Goal: Task Accomplishment & Management: Use online tool/utility

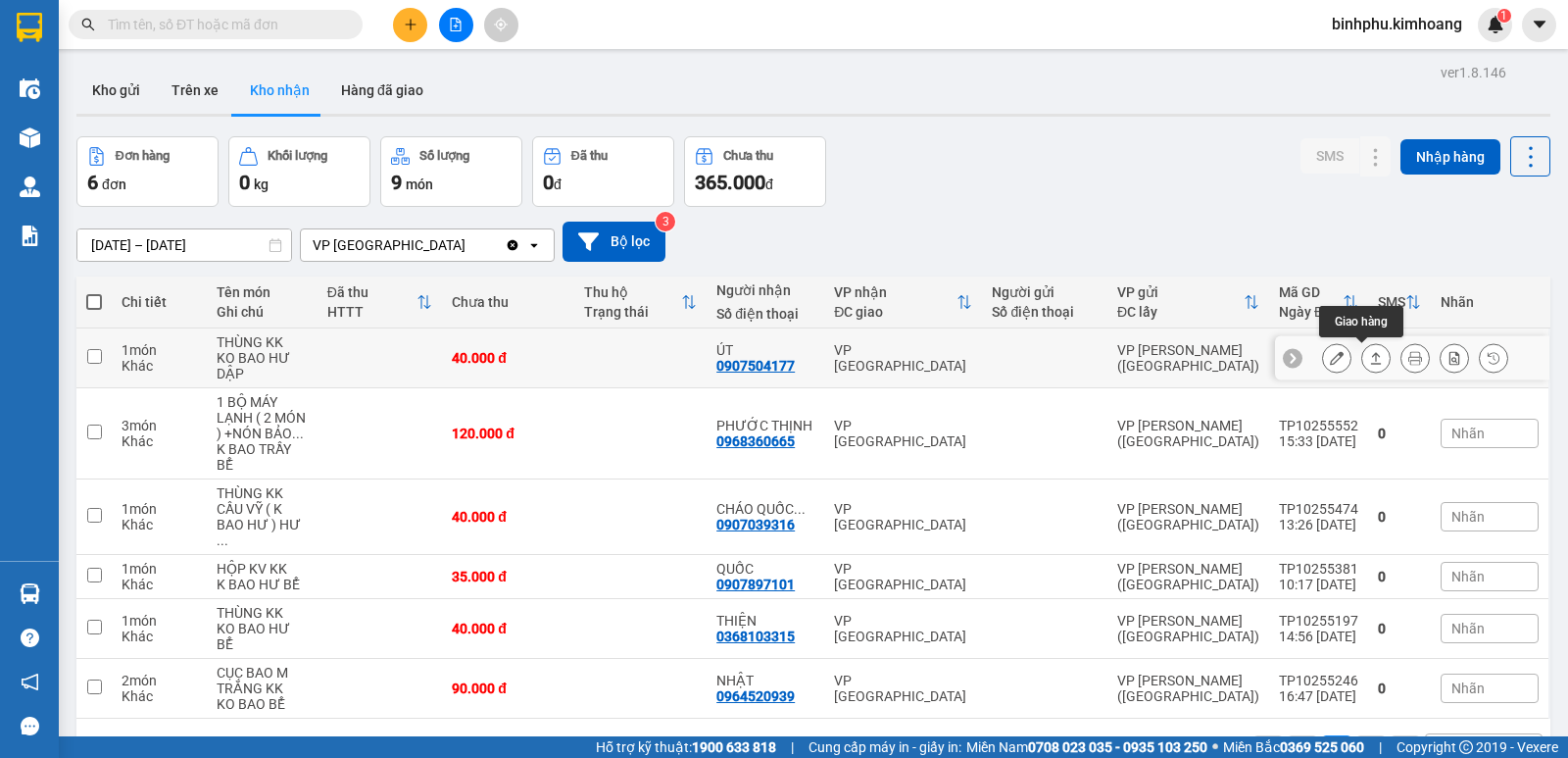
click at [1369, 352] on icon at bounding box center [1376, 358] width 14 height 14
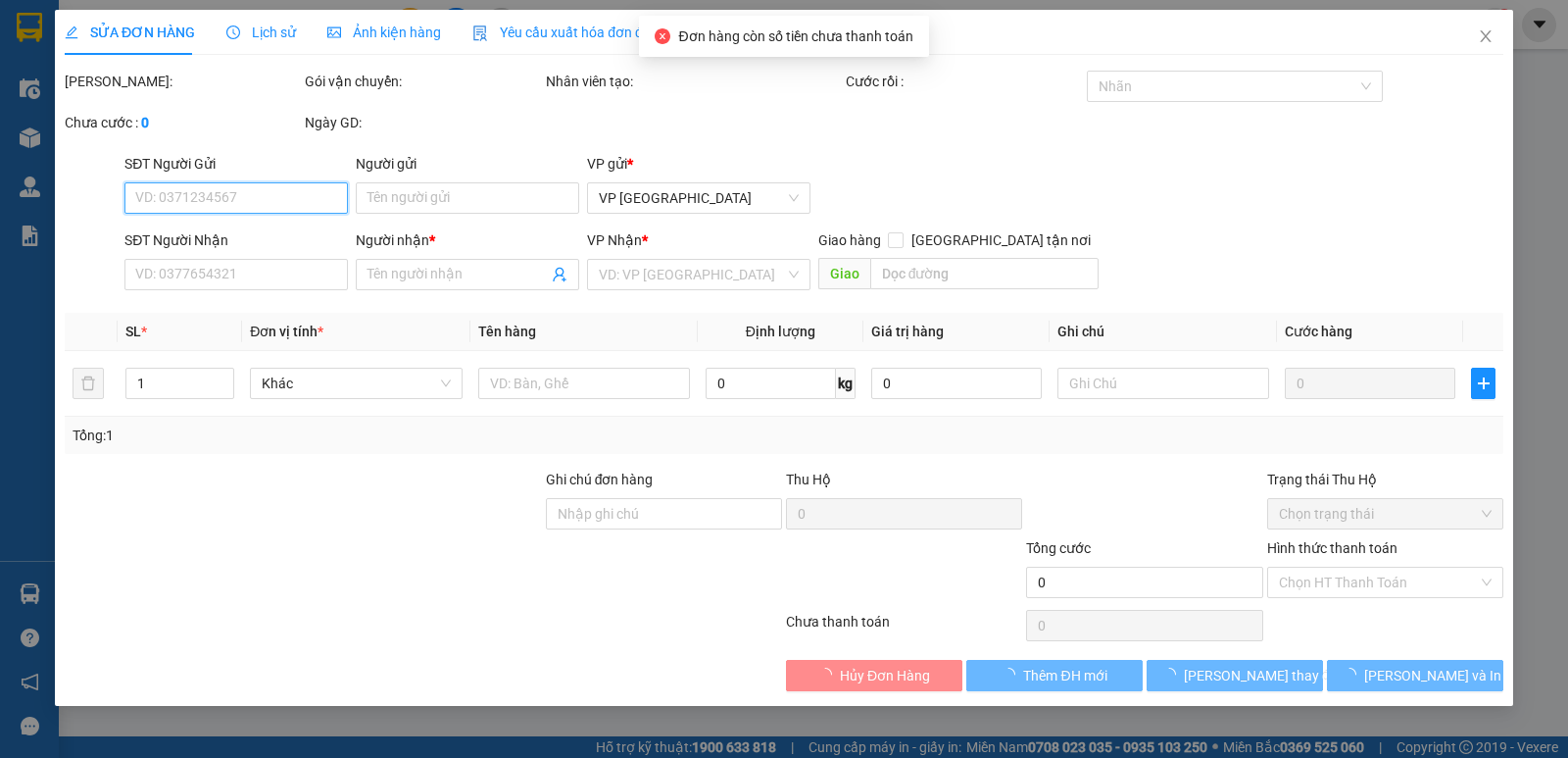
type input "0907504177"
type input "ÚT"
type input "40.000"
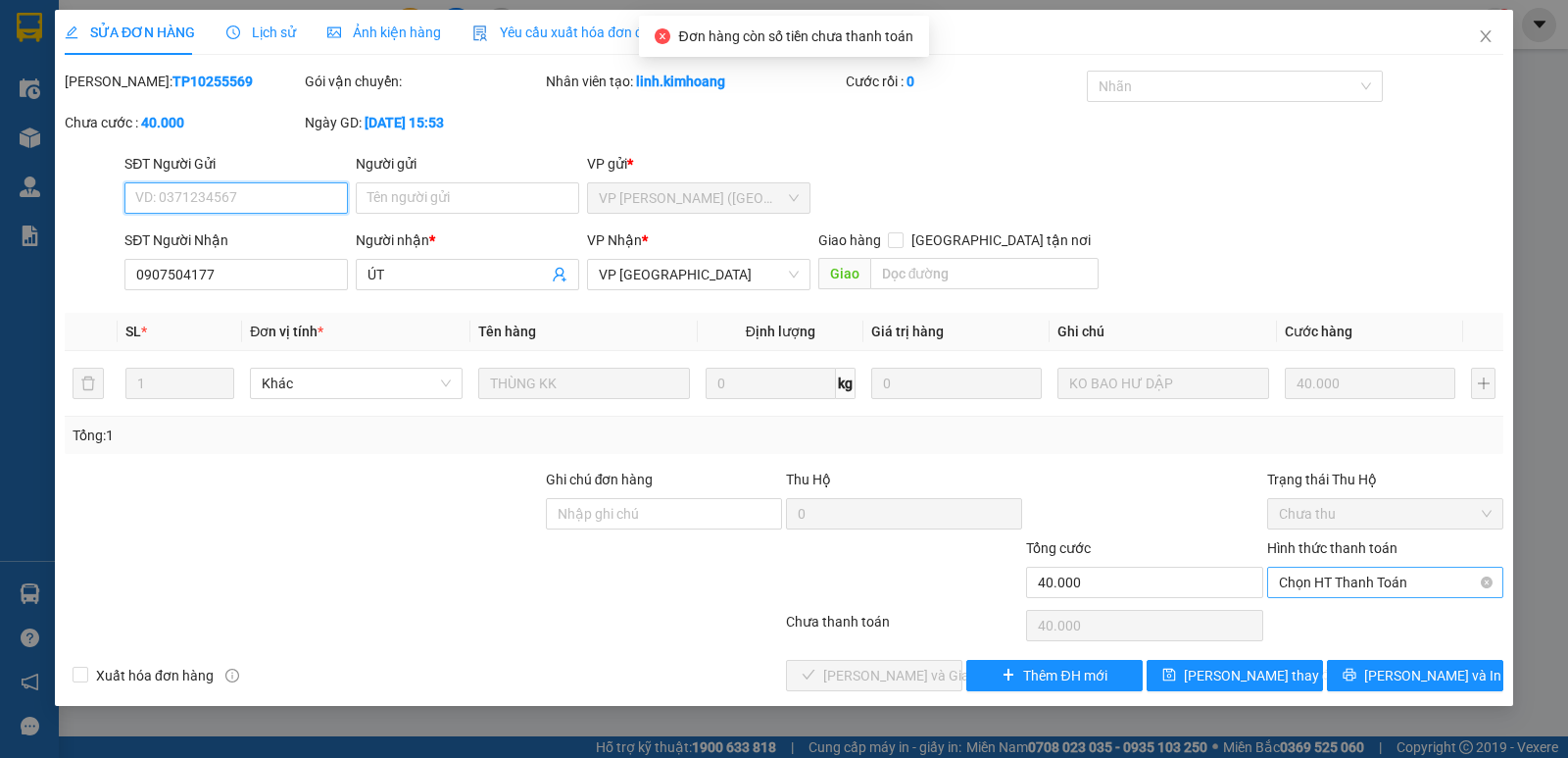
drag, startPoint x: 1321, startPoint y: 567, endPoint x: 1315, endPoint y: 587, distance: 20.9
click at [1321, 569] on span "Chọn HT Thanh Toán" at bounding box center [1385, 583] width 213 height 30
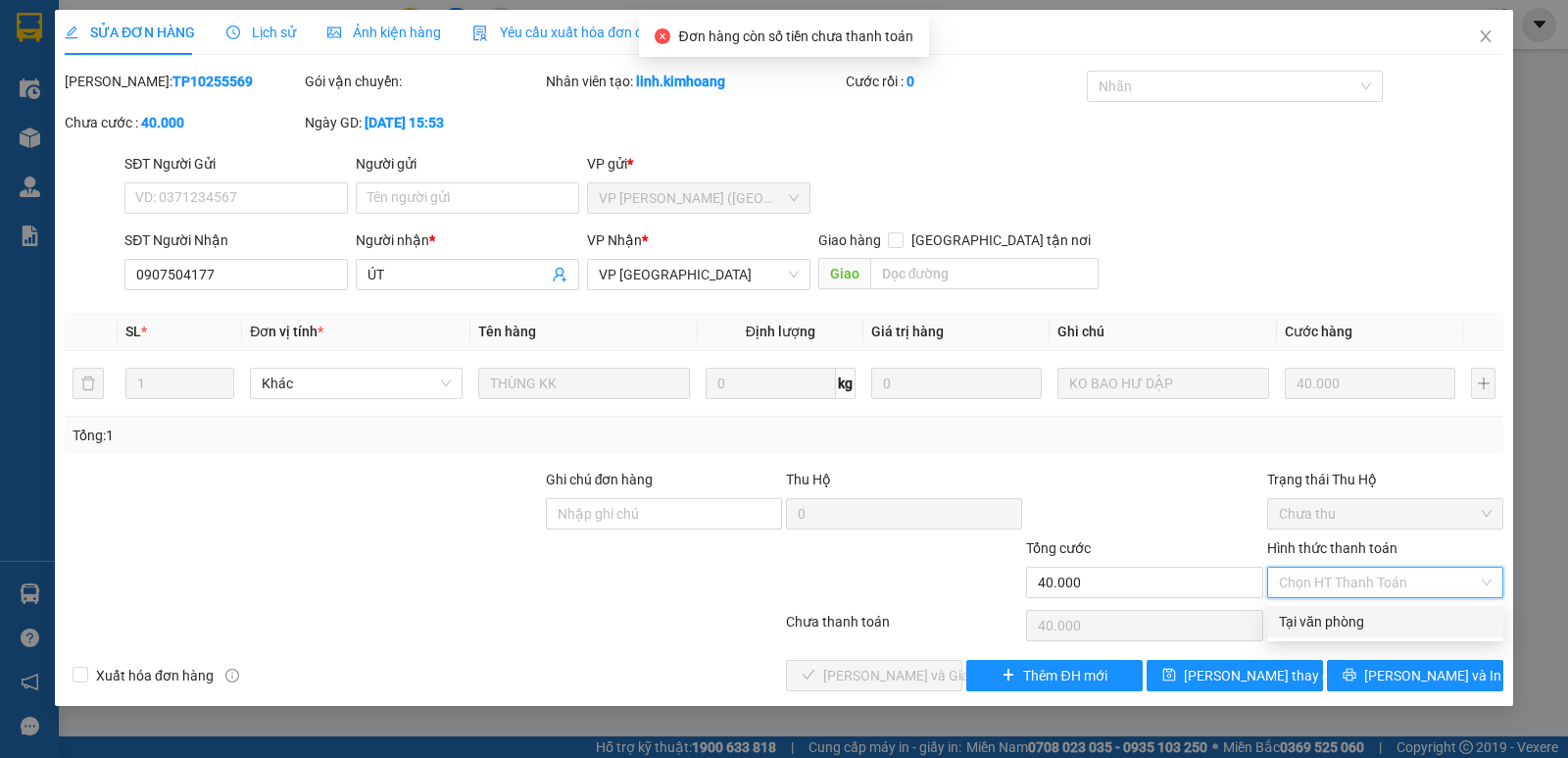
click at [1308, 618] on div "Tại văn phòng" at bounding box center [1385, 621] width 213 height 22
type input "0"
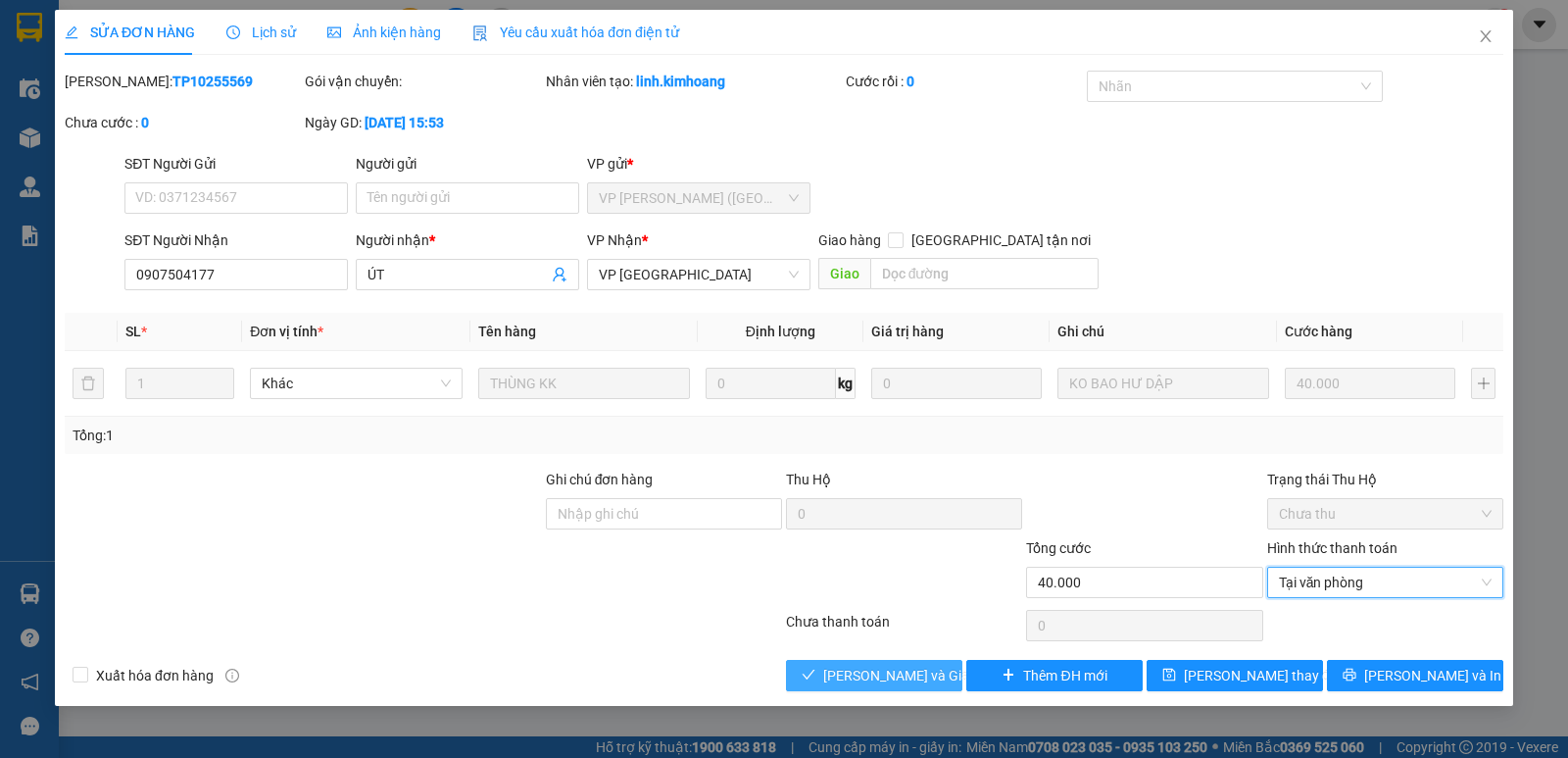
click at [861, 667] on span "[PERSON_NAME] và Giao hàng" at bounding box center [917, 676] width 188 height 22
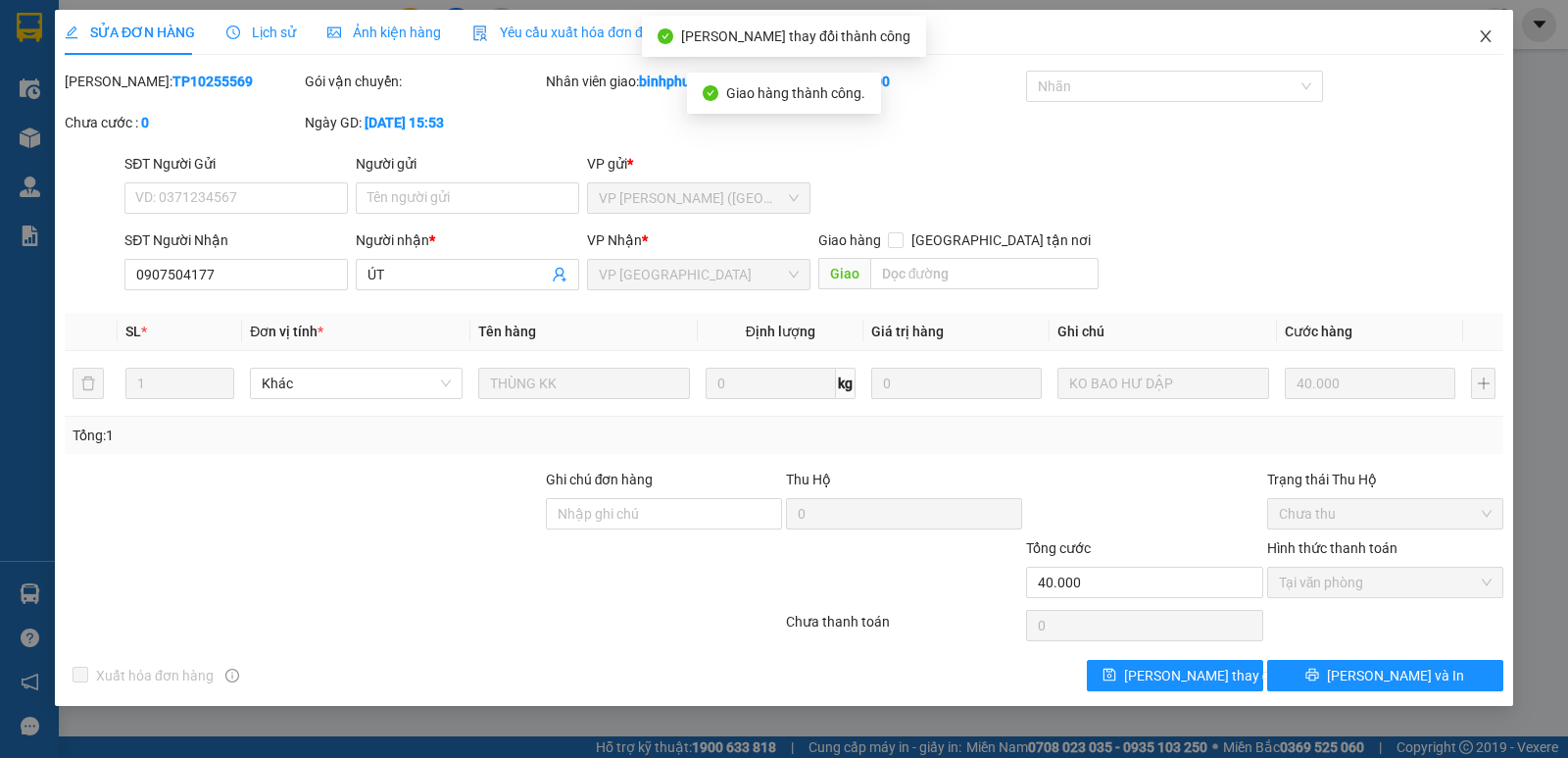
click at [1477, 51] on span "Close" at bounding box center [1485, 37] width 54 height 54
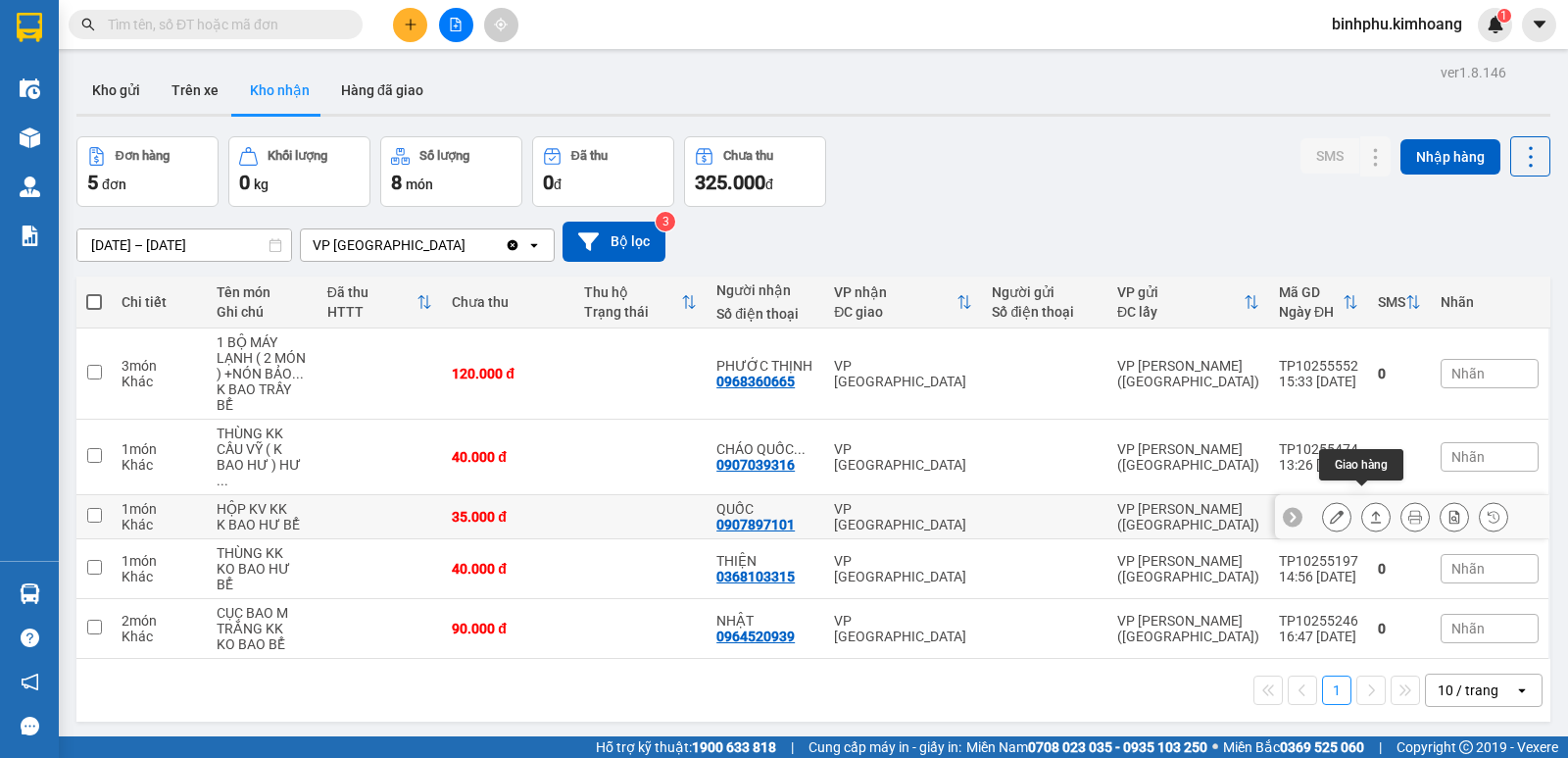
click at [1369, 509] on icon at bounding box center [1376, 516] width 14 height 14
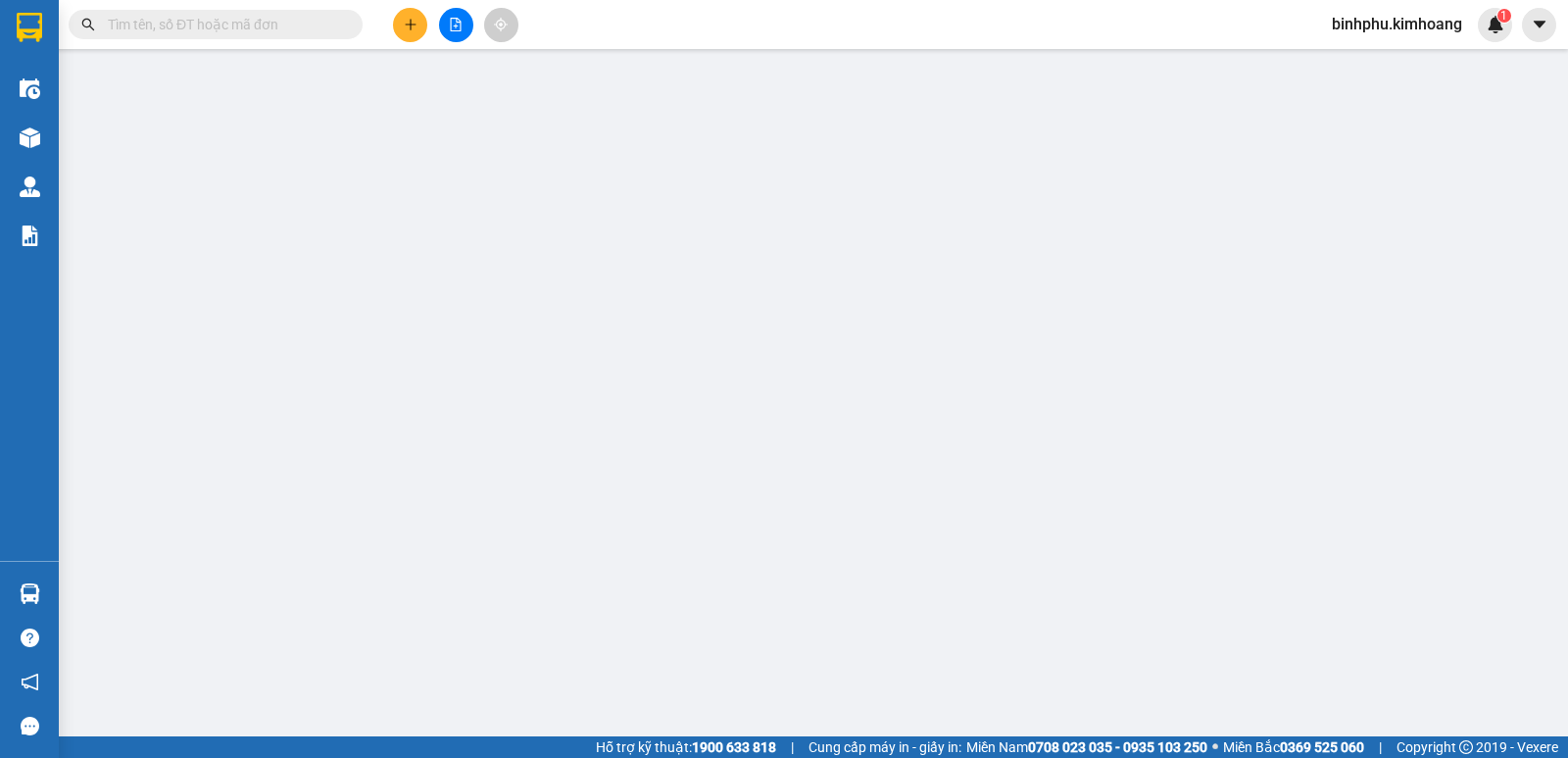
type input "0907897101"
type input "QUỐC"
type input "35.000"
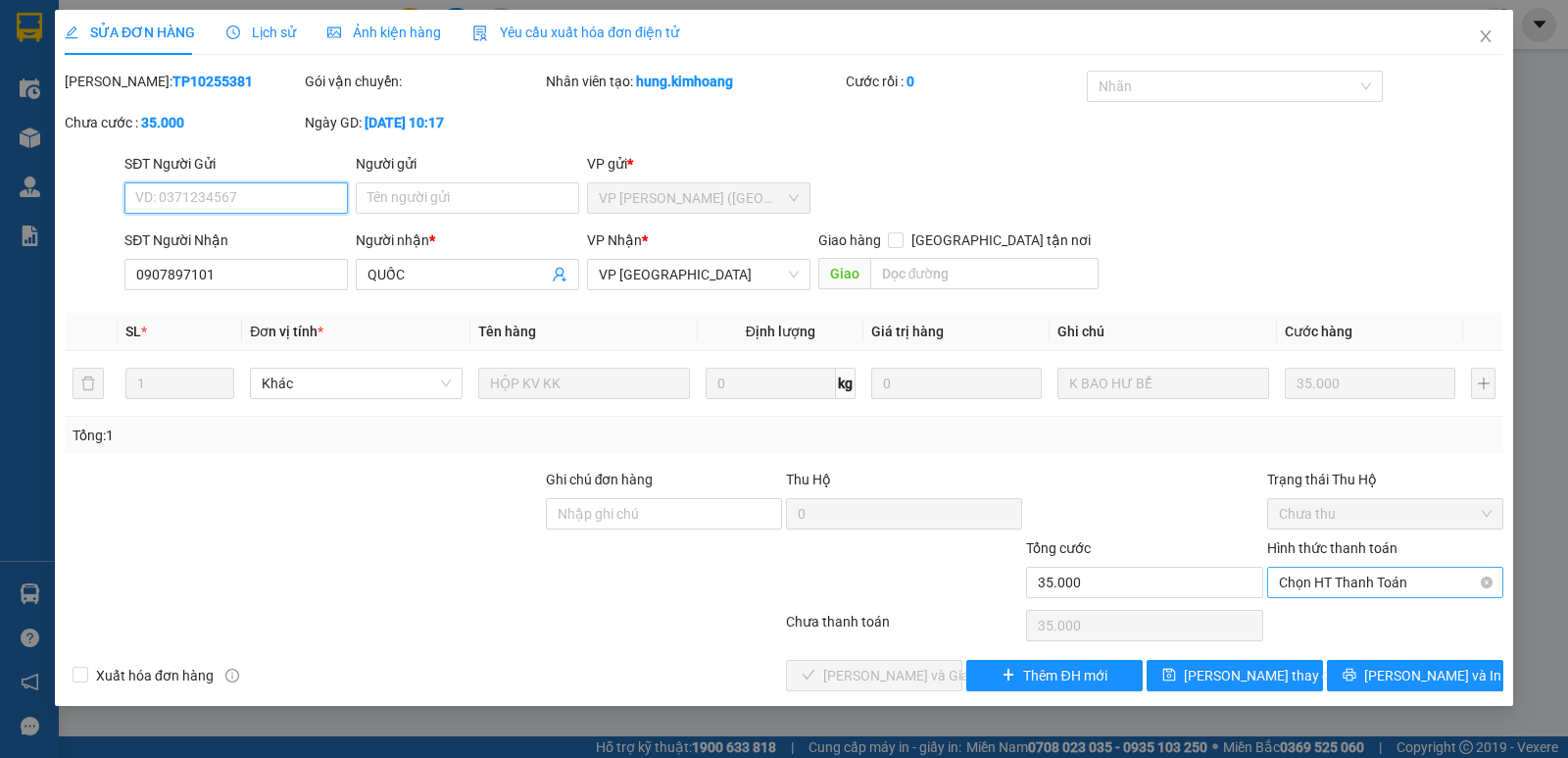
click at [1307, 584] on span "Chọn HT Thanh Toán" at bounding box center [1385, 583] width 213 height 30
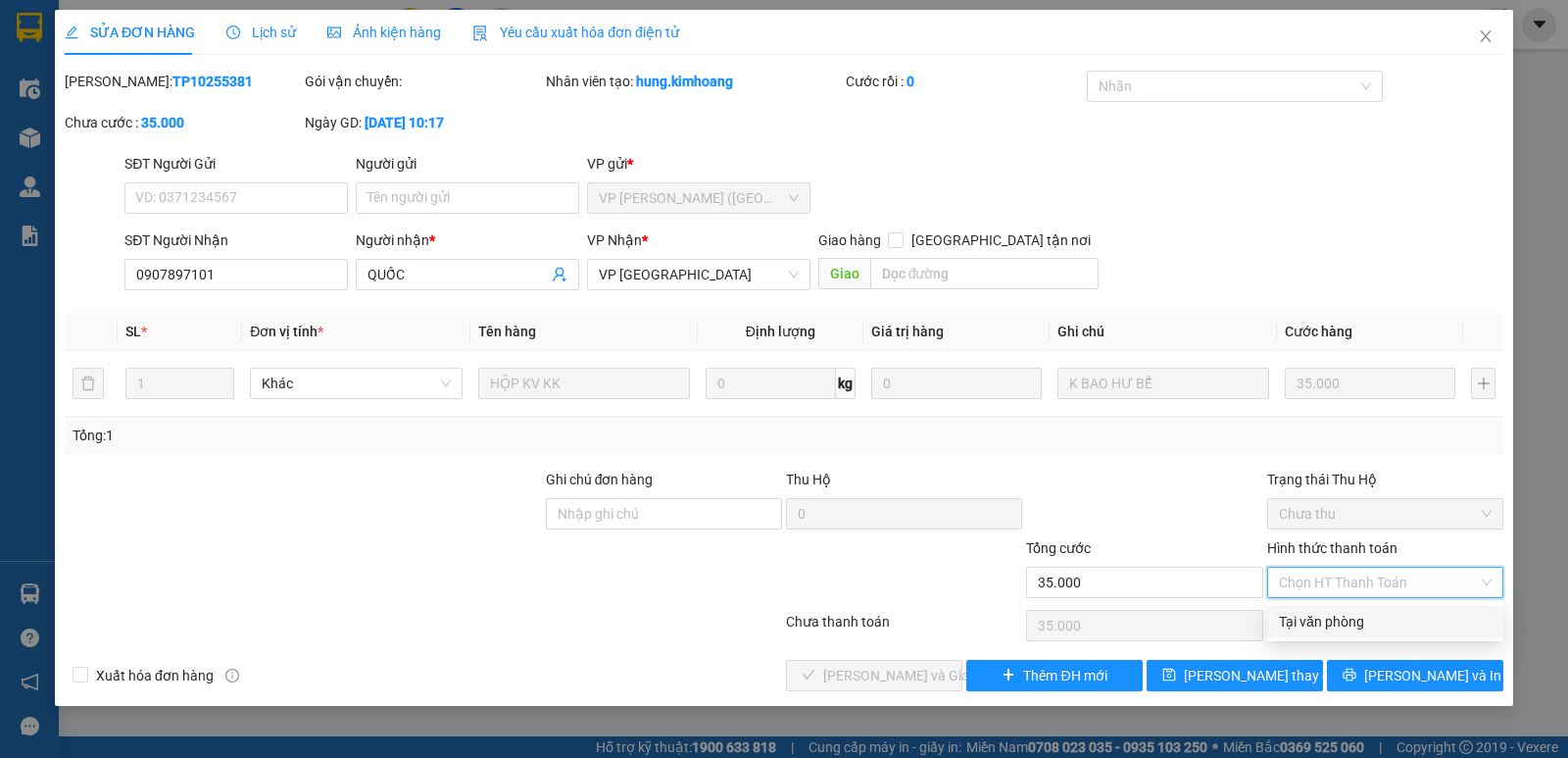
drag, startPoint x: 1306, startPoint y: 615, endPoint x: 1177, endPoint y: 611, distance: 129.1
click at [1306, 615] on div "Tại văn phòng" at bounding box center [1385, 621] width 213 height 22
type input "0"
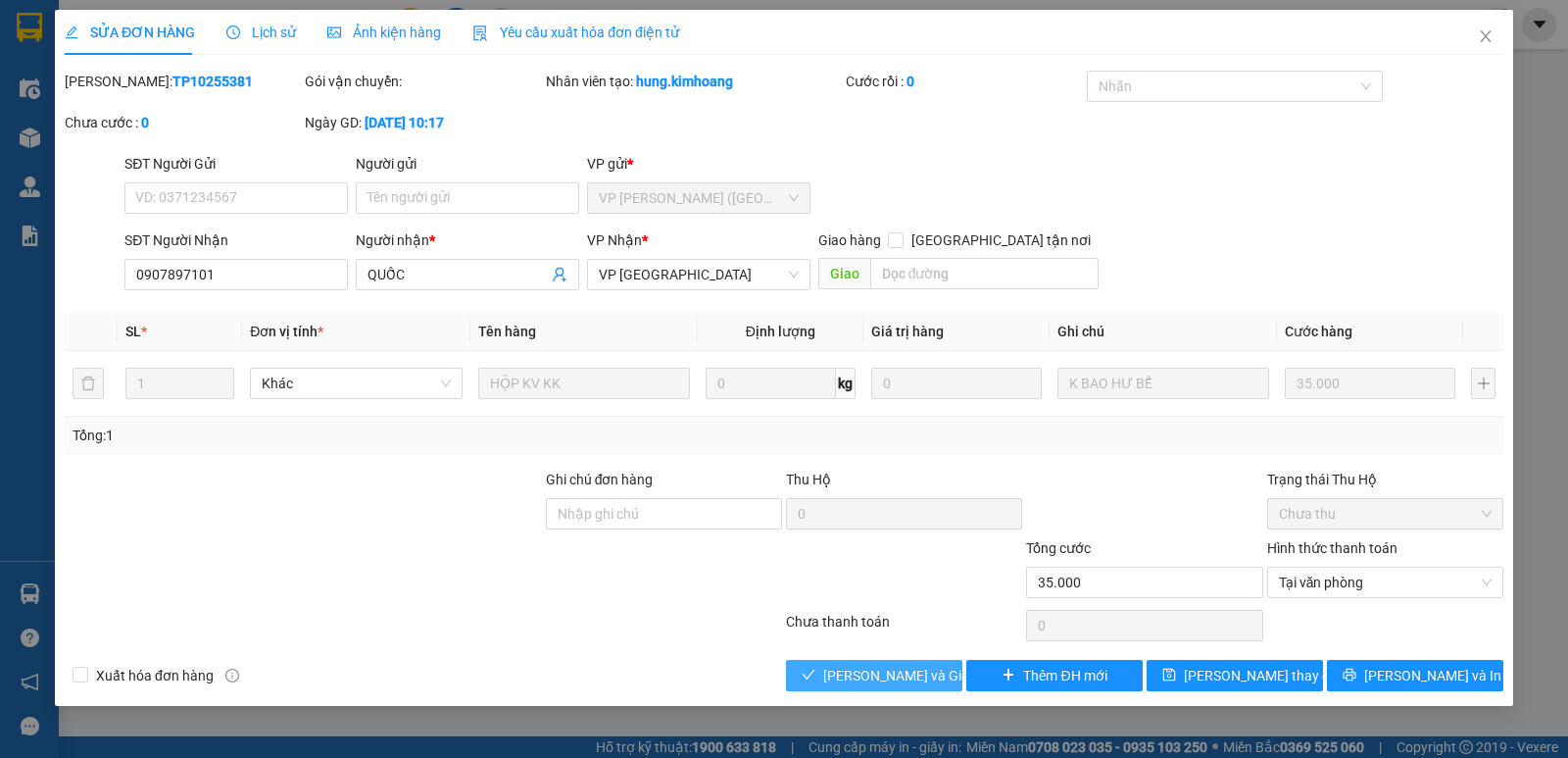
click at [911, 661] on button "[PERSON_NAME] và Giao hàng" at bounding box center [874, 676] width 176 height 32
